Goal: Information Seeking & Learning: Learn about a topic

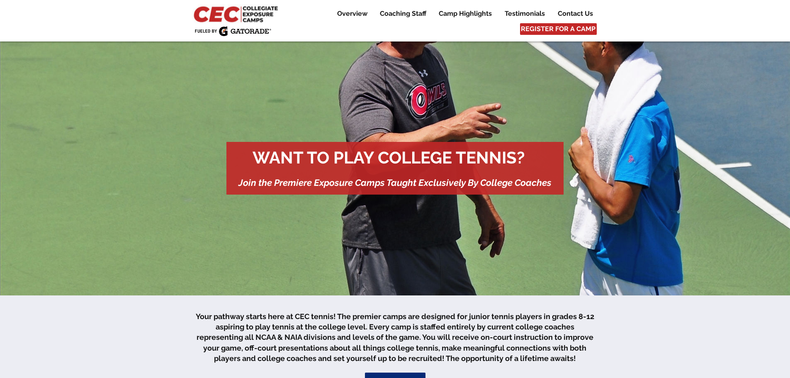
scroll to position [249, 0]
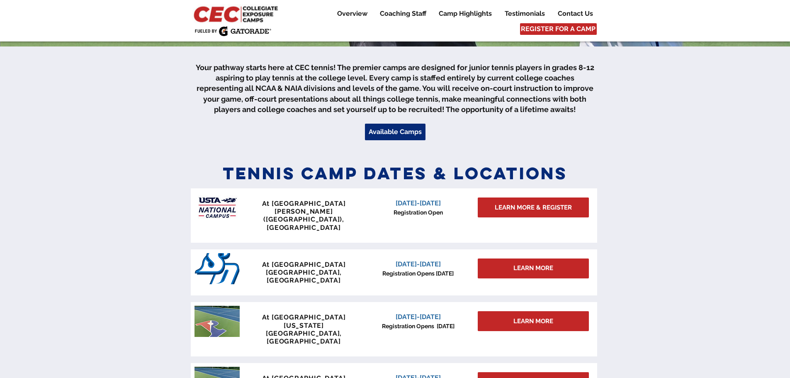
drag, startPoint x: 0, startPoint y: 0, endPoint x: 585, endPoint y: 161, distance: 606.8
click at [585, 161] on div at bounding box center [395, 290] width 790 height 269
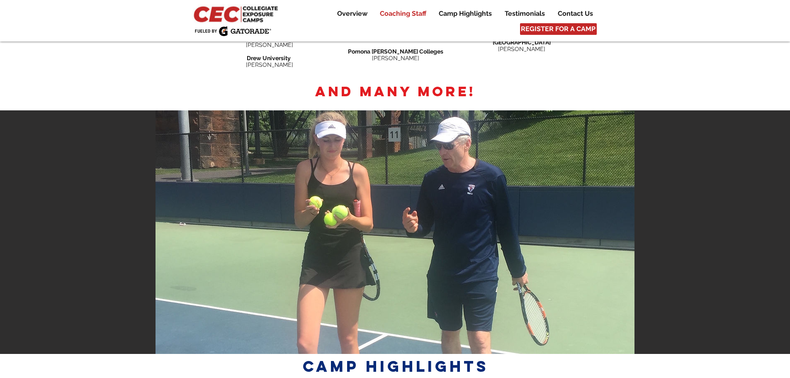
scroll to position [1286, 0]
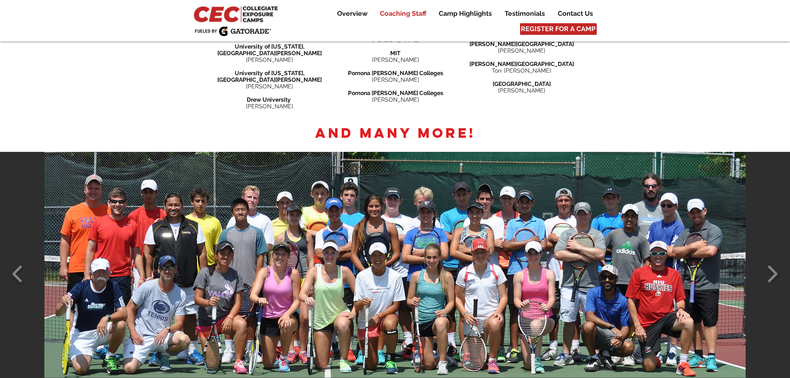
click at [603, 246] on img "DSC_0325 edited" at bounding box center [395, 274] width 702 height 244
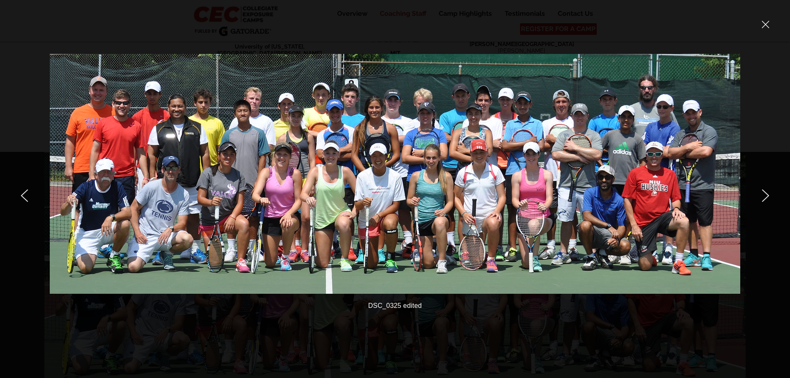
click at [750, 185] on div at bounding box center [659, 189] width 261 height 378
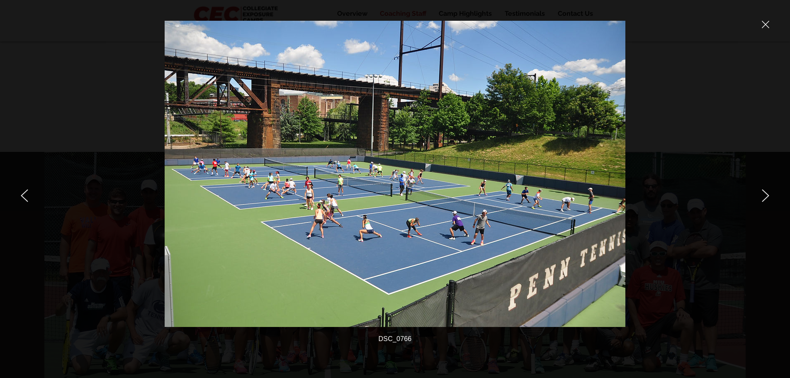
click at [763, 202] on div at bounding box center [659, 189] width 261 height 378
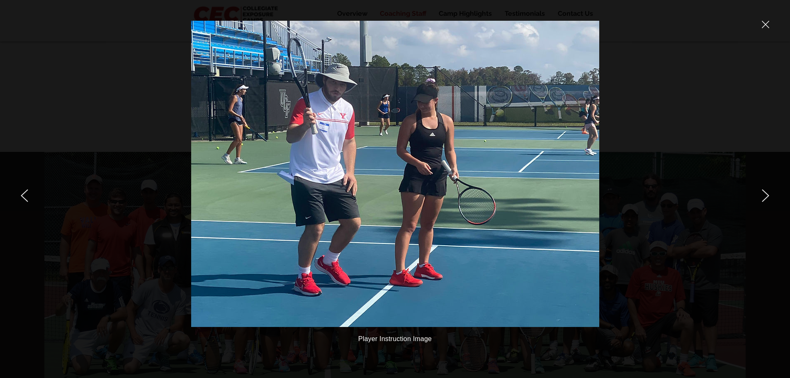
click at [770, 194] on div at bounding box center [659, 189] width 261 height 378
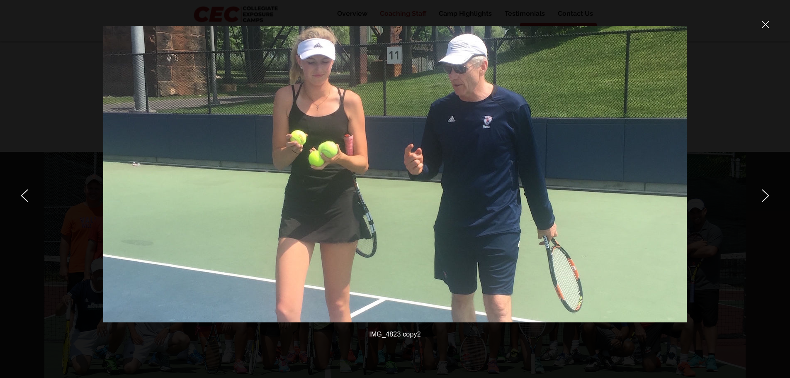
click at [765, 23] on icon "close" at bounding box center [766, 24] width 7 height 7
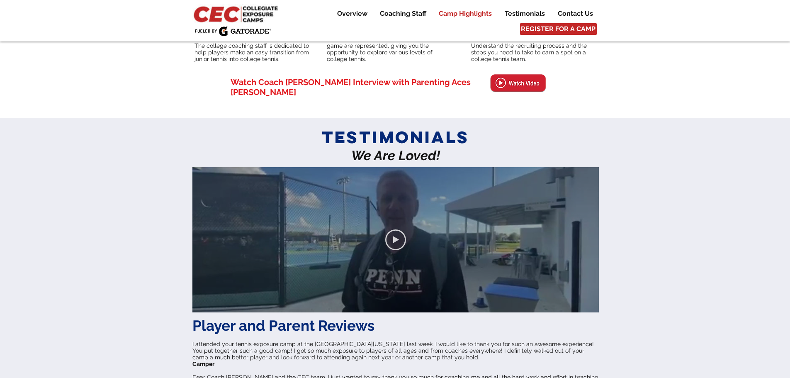
scroll to position [1908, 0]
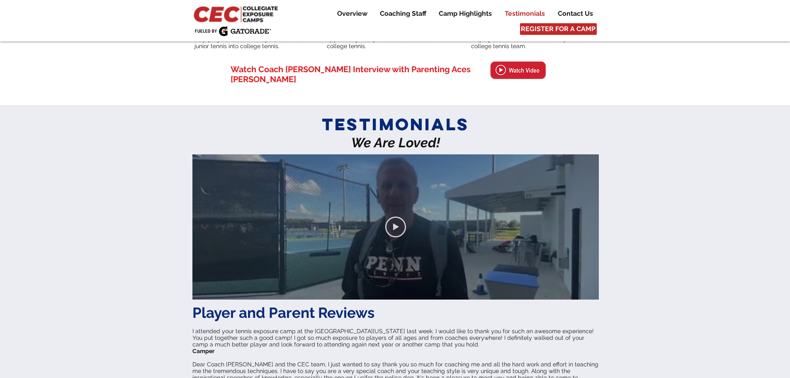
click at [392, 217] on icon "Play video" at bounding box center [395, 227] width 21 height 21
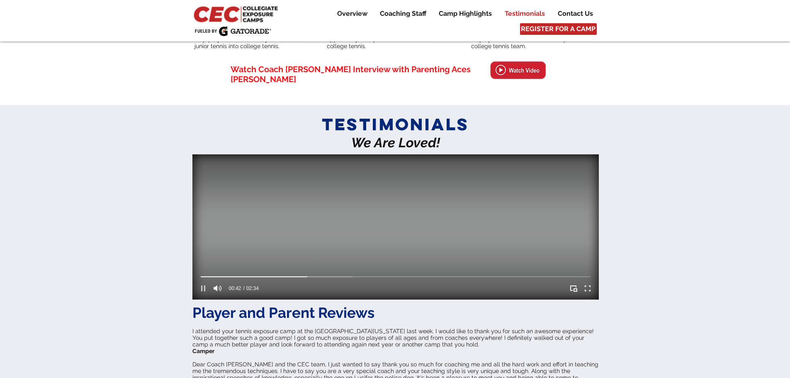
click at [202, 285] on icon "Pause" at bounding box center [203, 288] width 4 height 6
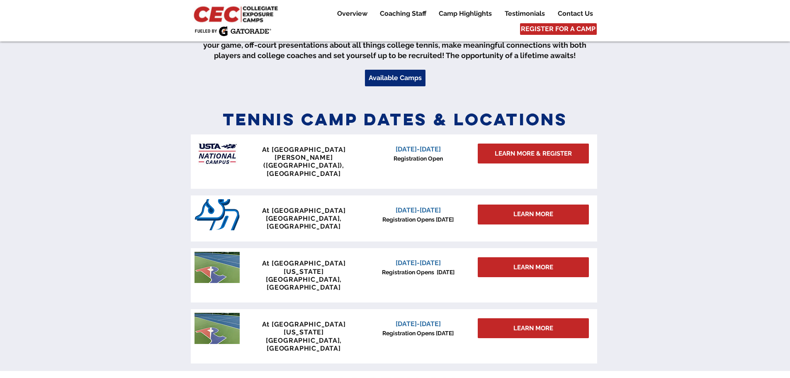
scroll to position [290, 0]
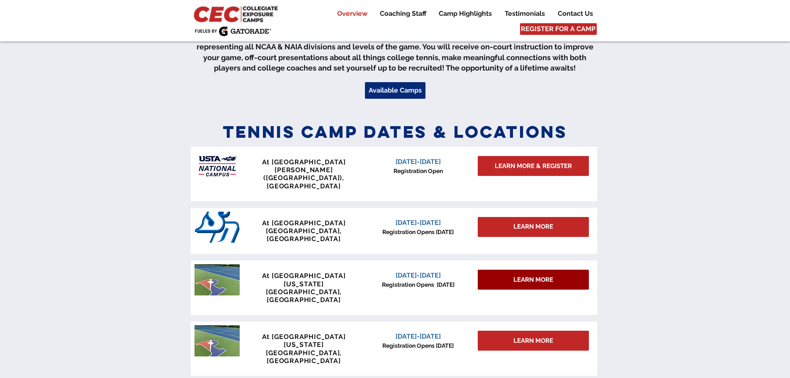
click at [522, 275] on span "LEARN MORE" at bounding box center [534, 279] width 40 height 9
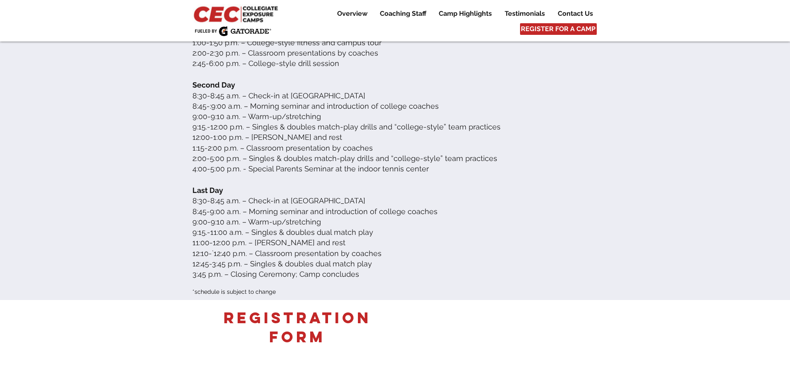
scroll to position [1411, 0]
